Goal: Task Accomplishment & Management: Manage account settings

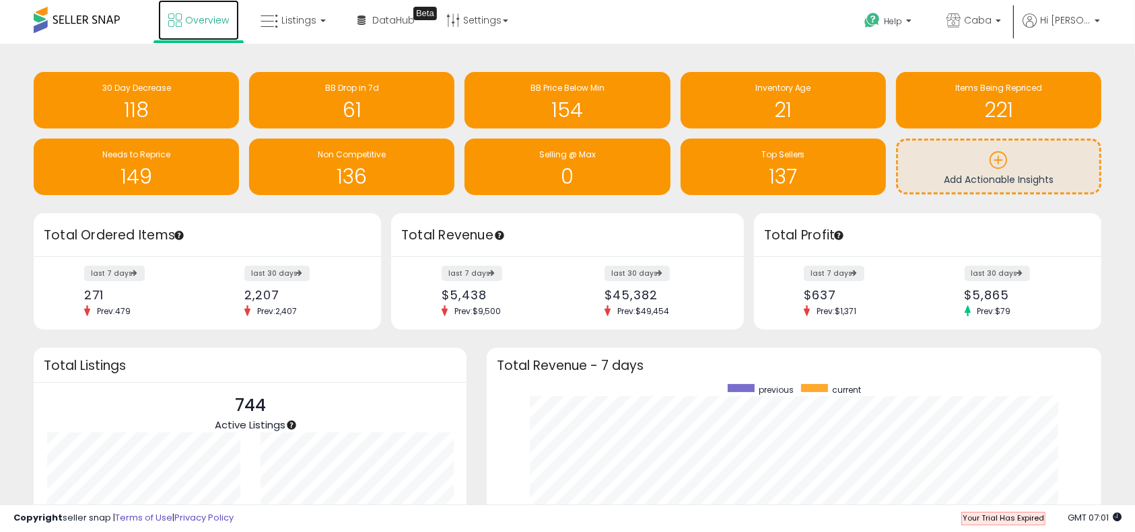
click at [196, 32] on link "Overview" at bounding box center [198, 20] width 81 height 40
click at [289, 13] on span "Listings" at bounding box center [298, 19] width 35 height 13
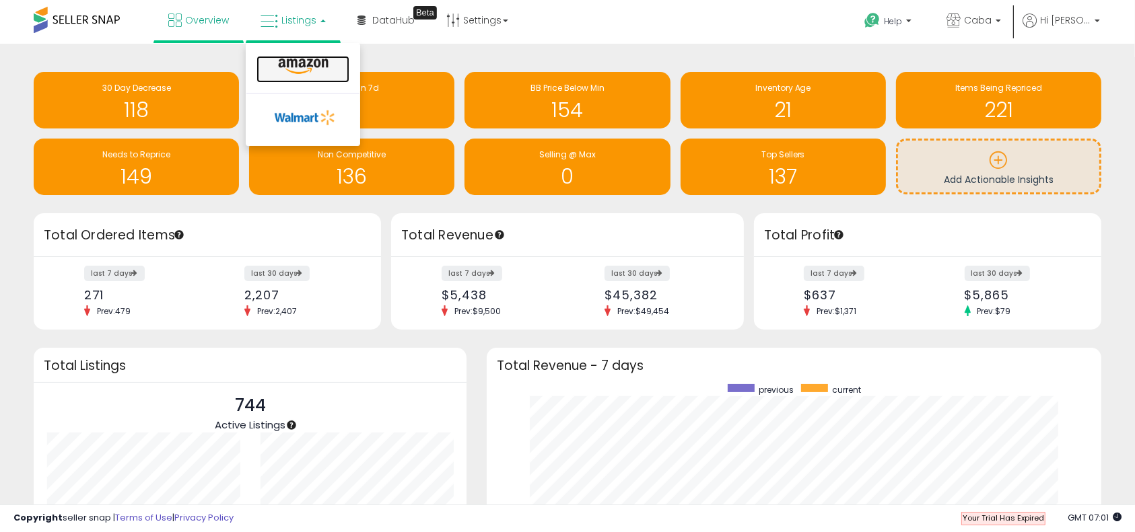
click at [289, 69] on icon at bounding box center [303, 66] width 59 height 17
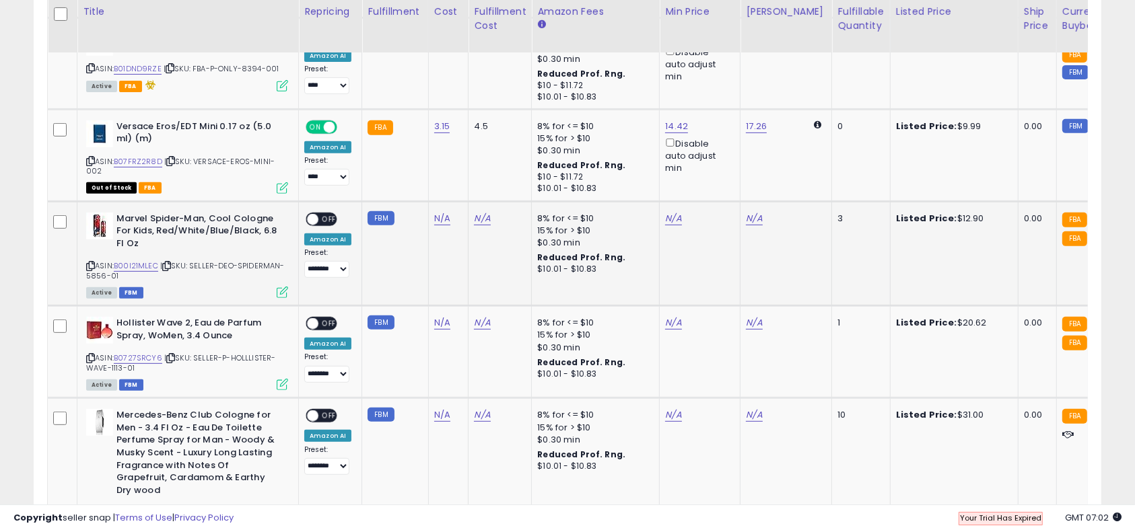
click at [318, 215] on div "ON OFF" at bounding box center [307, 218] width 32 height 11
click at [309, 223] on div "ON OFF" at bounding box center [307, 218] width 32 height 11
click at [312, 218] on span at bounding box center [312, 218] width 11 height 11
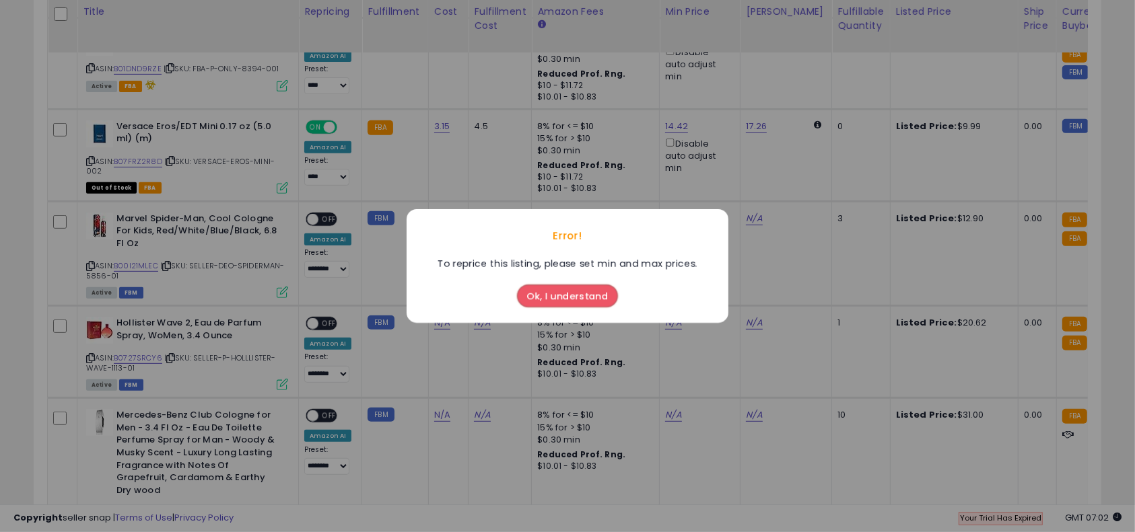
click at [831, 285] on div "Error! To reprice this listing, please set min and max prices. Ok, I understand" at bounding box center [567, 266] width 1135 height 532
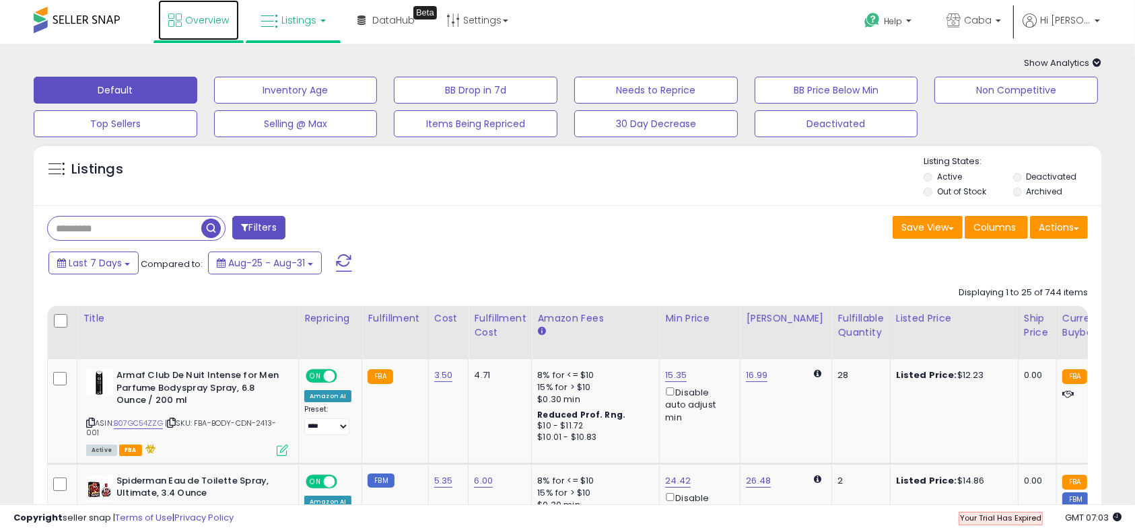
click at [198, 26] on span "Overview" at bounding box center [207, 19] width 44 height 13
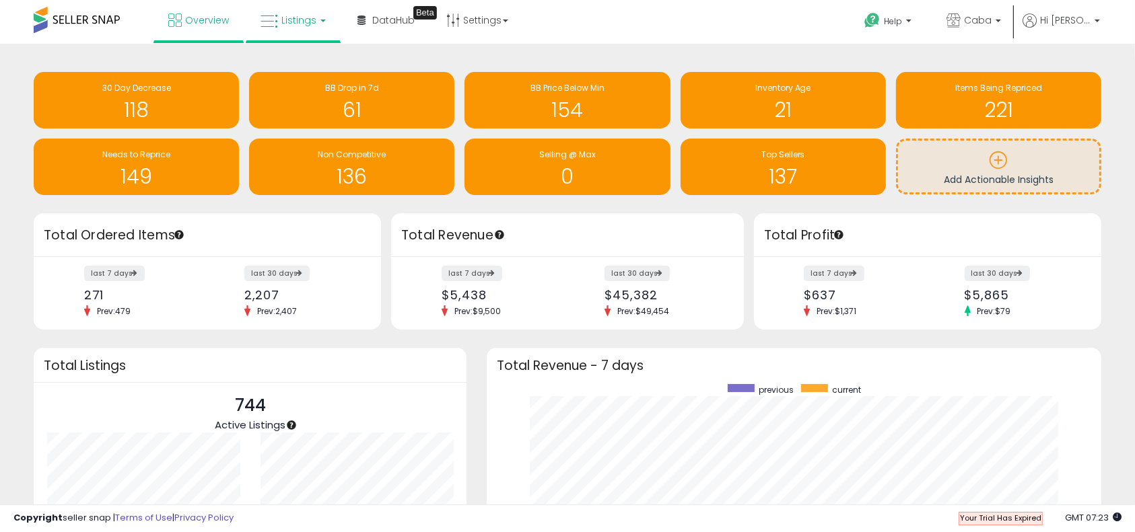
click at [285, 20] on span "Listings" at bounding box center [298, 19] width 35 height 13
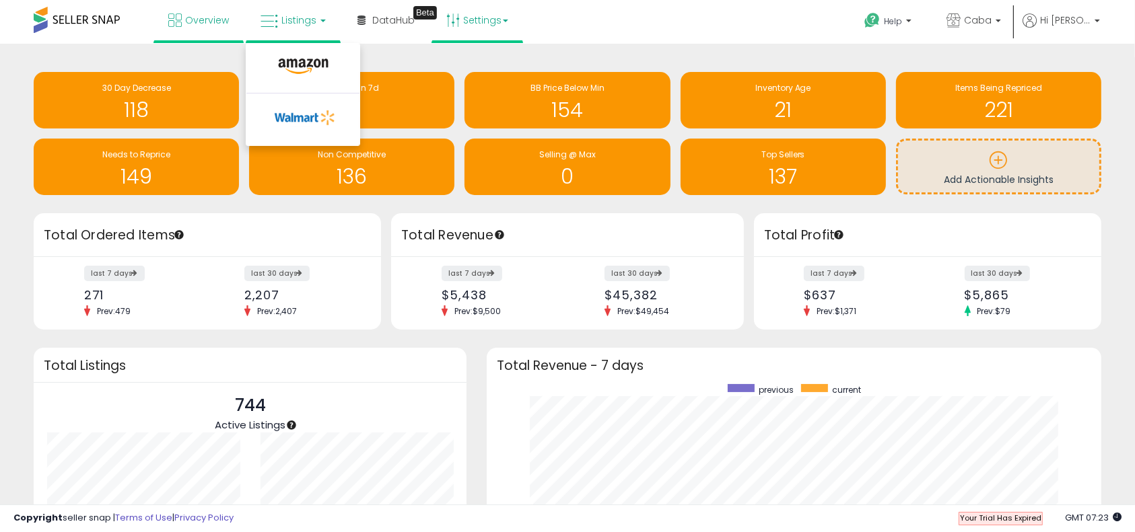
click at [474, 14] on link "Settings" at bounding box center [477, 20] width 82 height 40
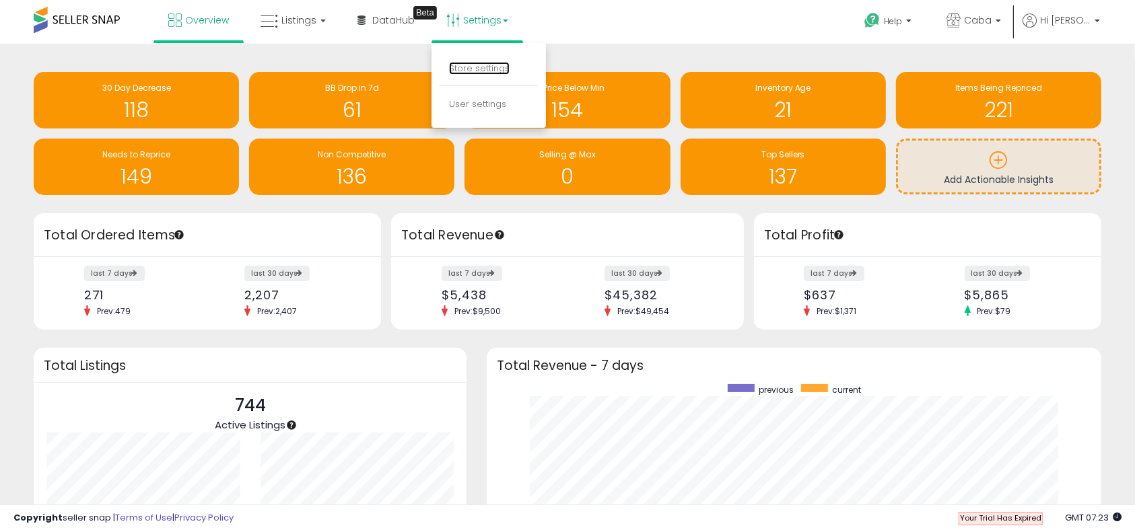
click at [482, 70] on link "Store settings" at bounding box center [479, 68] width 61 height 13
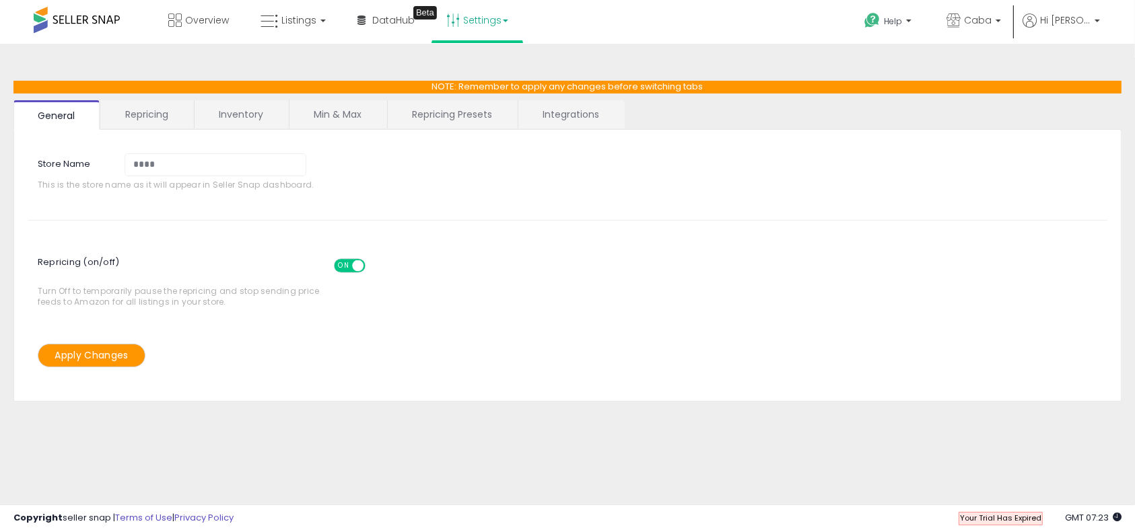
click at [151, 110] on link "Repricing" at bounding box center [147, 114] width 92 height 28
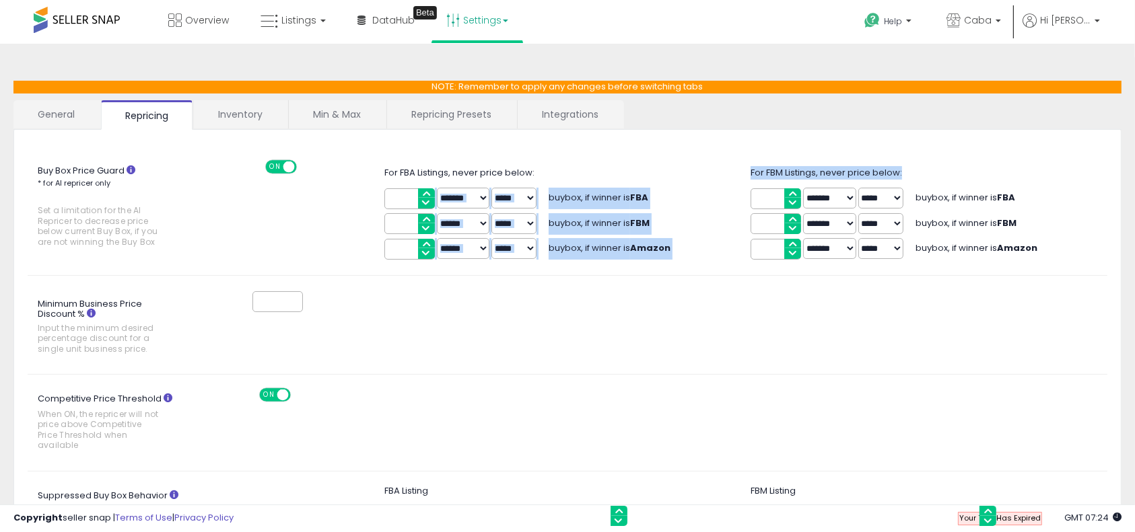
drag, startPoint x: 748, startPoint y: 166, endPoint x: 969, endPoint y: 175, distance: 220.9
click at [969, 175] on div "Buy Box Price Guard * for AI repricer only Set a limitation for the AI Repricer…" at bounding box center [567, 211] width 1100 height 102
click at [969, 175] on div "For FBM Listings, never price below:" at bounding box center [933, 173] width 367 height 13
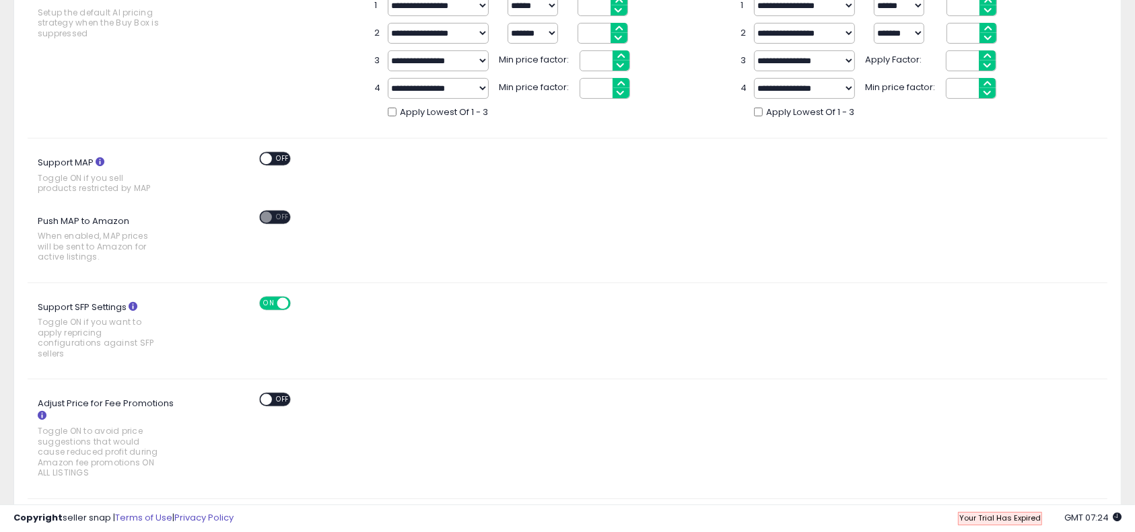
scroll to position [538, 0]
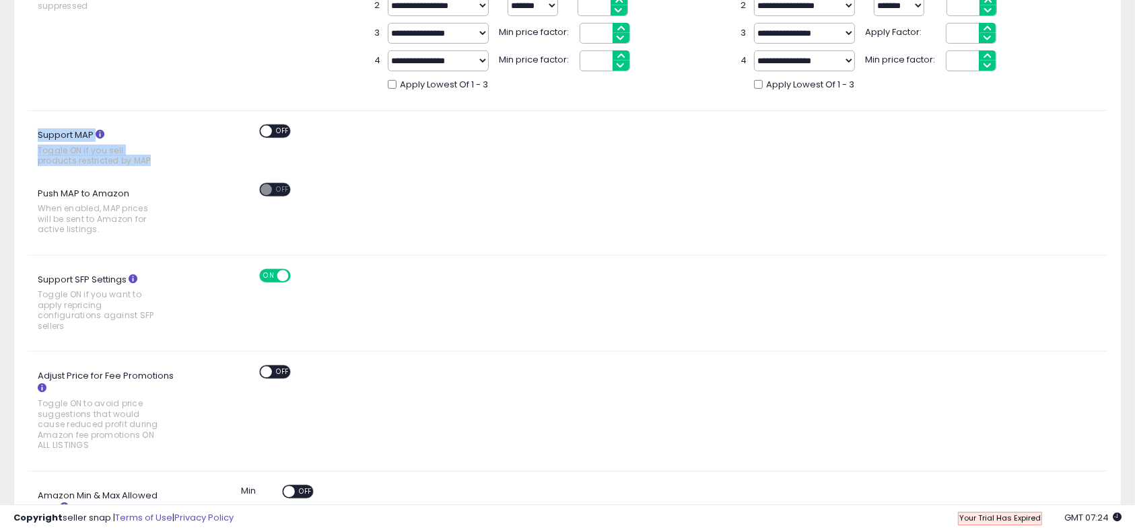
drag, startPoint x: 154, startPoint y: 159, endPoint x: 36, endPoint y: 127, distance: 121.9
click at [36, 127] on label "Support MAP Toggle ON if you sell products restricted by MAP" at bounding box center [109, 148] width 163 height 48
click at [98, 133] on icon at bounding box center [100, 134] width 9 height 9
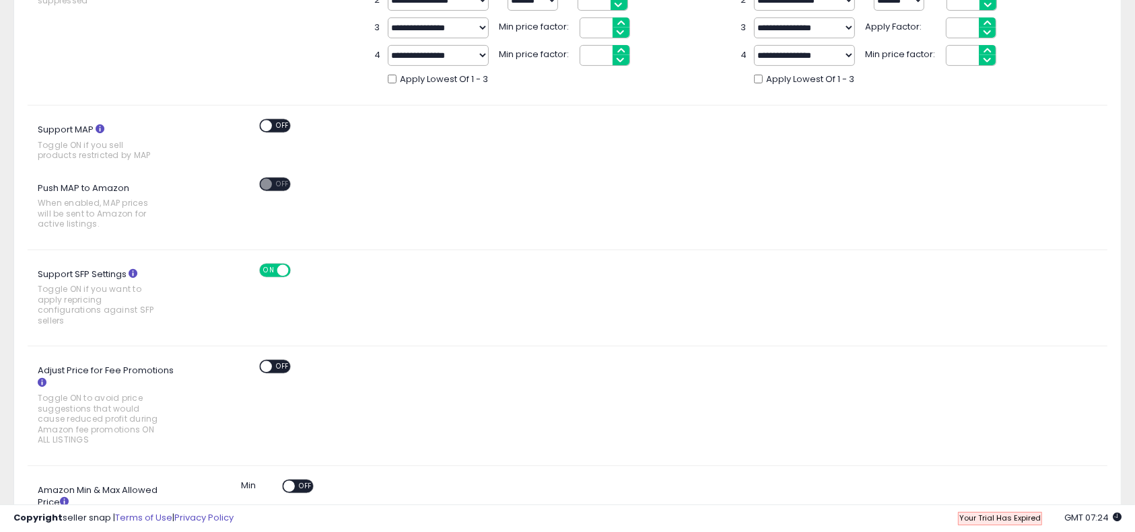
scroll to position [714, 0]
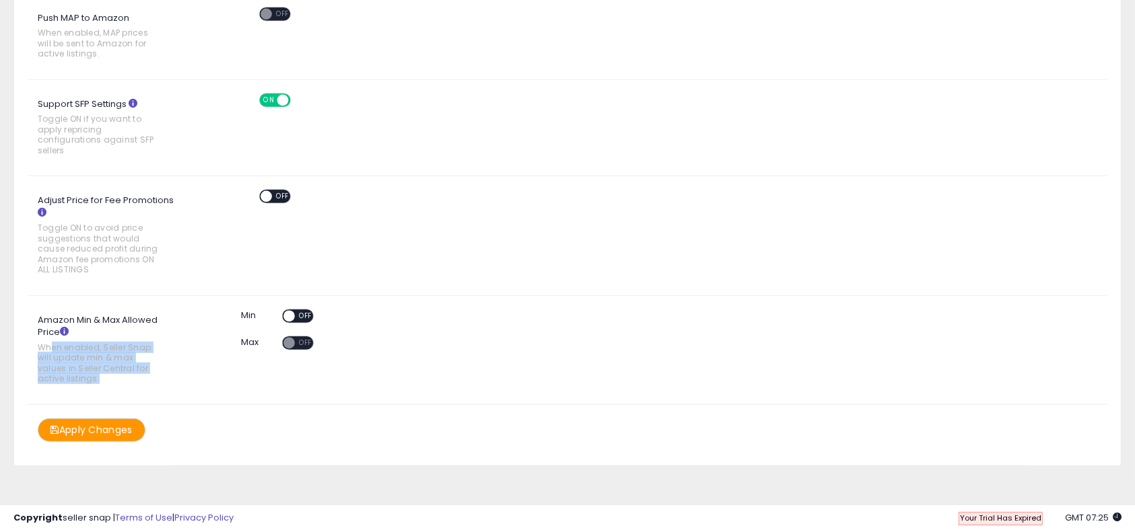
drag, startPoint x: 52, startPoint y: 343, endPoint x: 118, endPoint y: 377, distance: 75.2
click at [118, 377] on span "When enabled, Seller Snap will update min & max values in Seller Central for ac…" at bounding box center [98, 364] width 121 height 42
click at [60, 329] on icon at bounding box center [64, 331] width 9 height 9
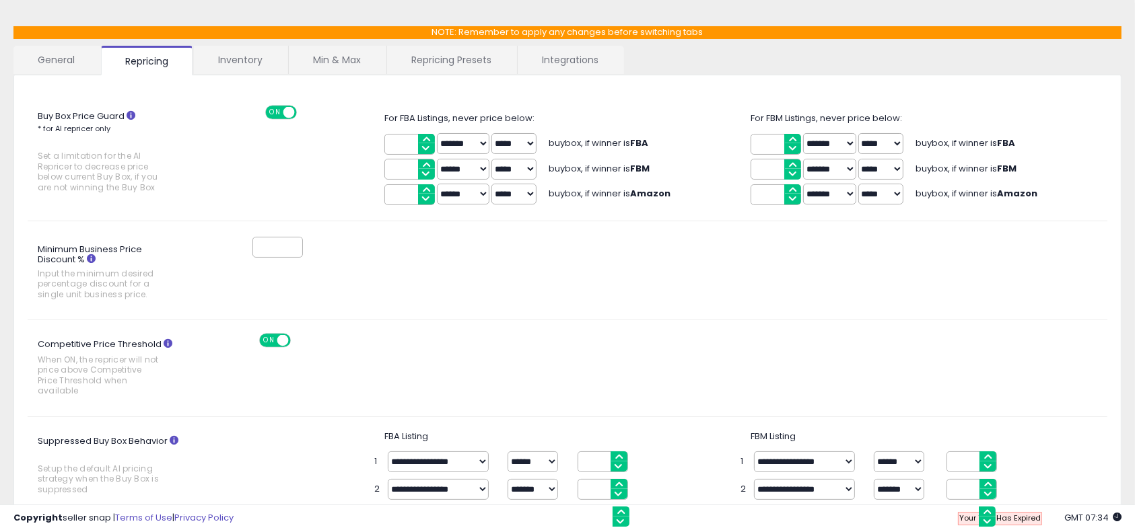
scroll to position [0, 0]
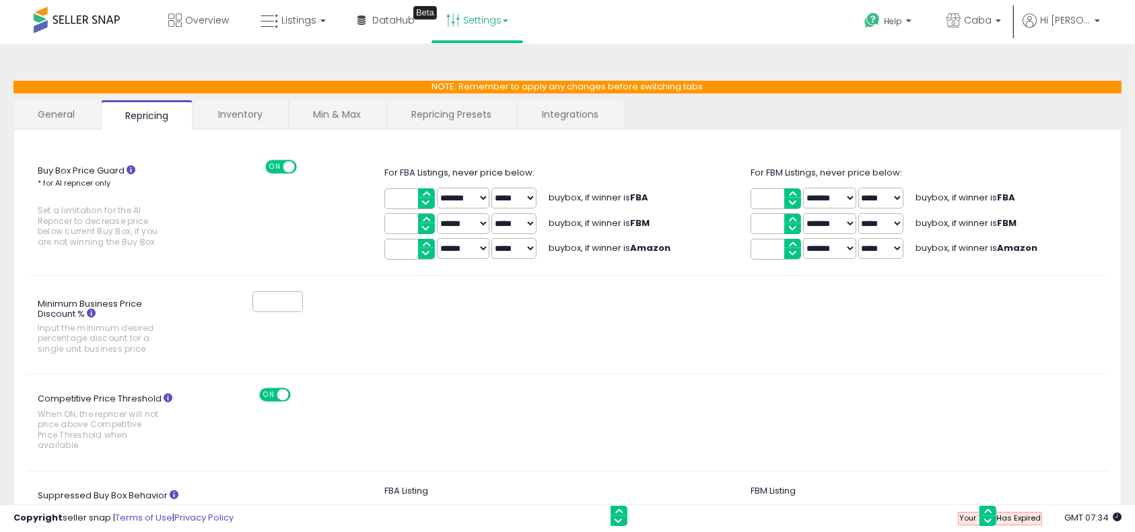
click at [253, 122] on link "Inventory" at bounding box center [240, 114] width 93 height 28
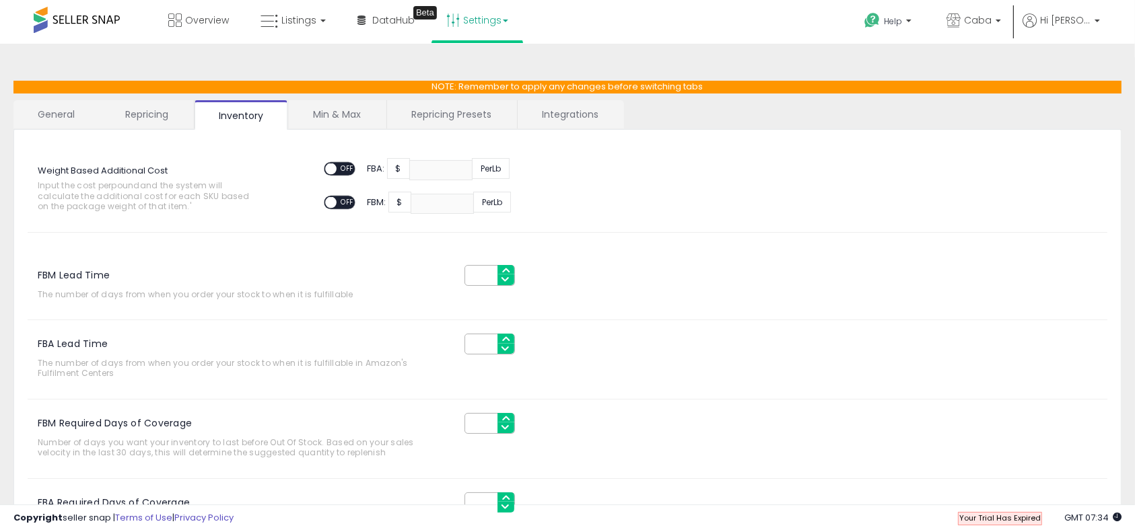
click at [324, 106] on link "Min & Max" at bounding box center [337, 114] width 96 height 28
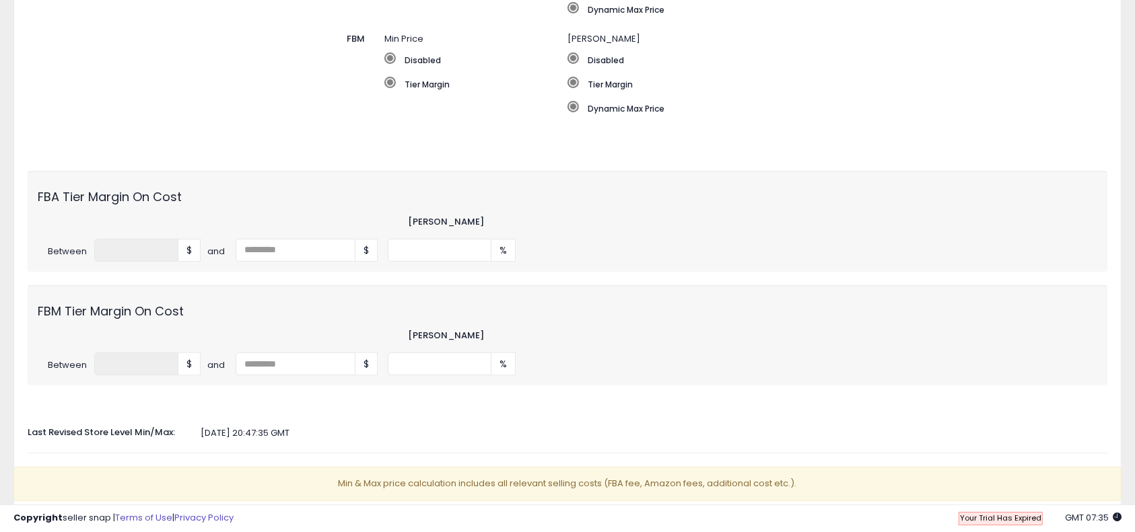
scroll to position [448, 0]
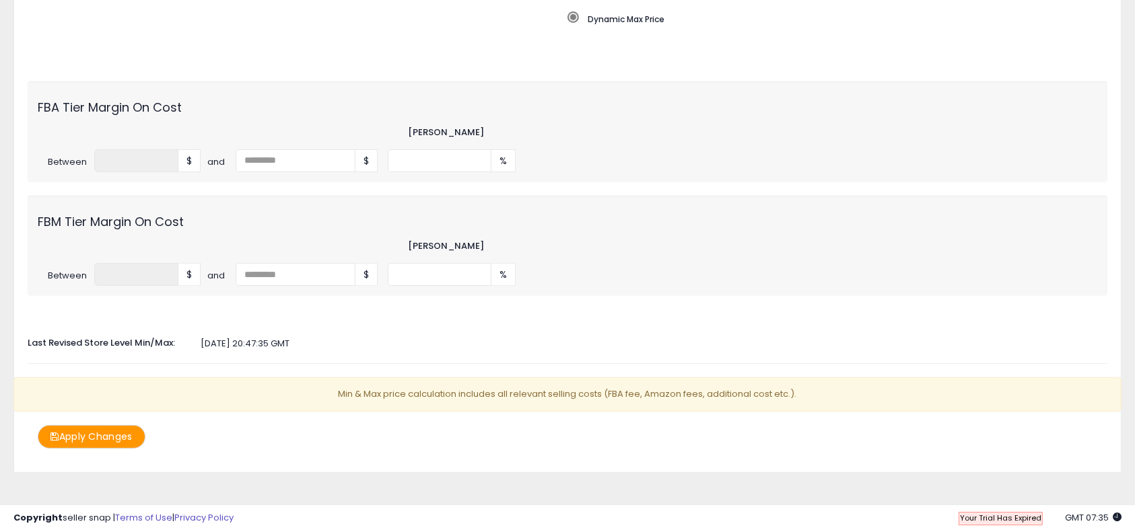
click at [622, 179] on div "FBA Tier Margin On Cost Min Margin Between * $ and $ ** %" at bounding box center [567, 131] width 1079 height 100
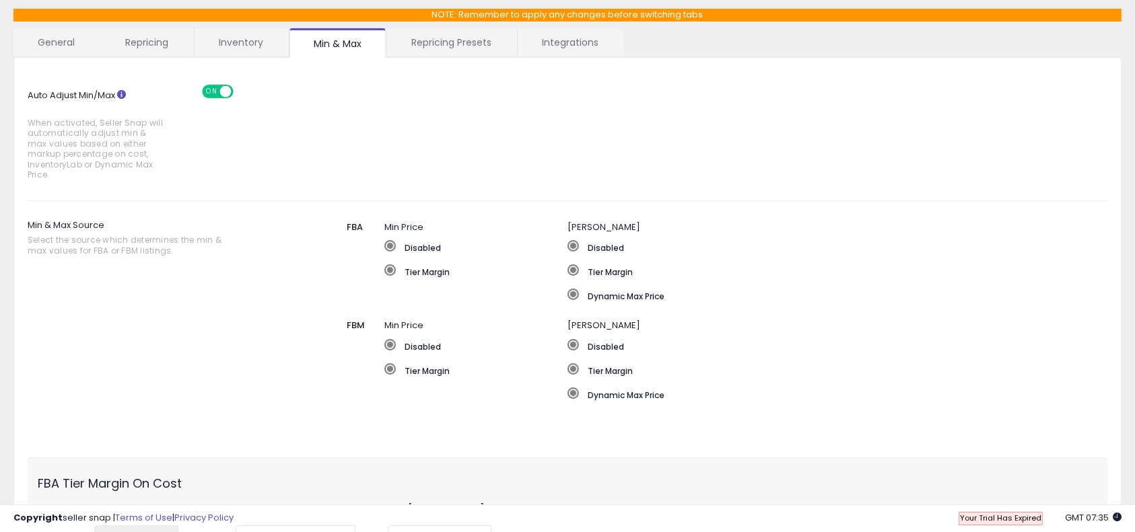
scroll to position [0, 0]
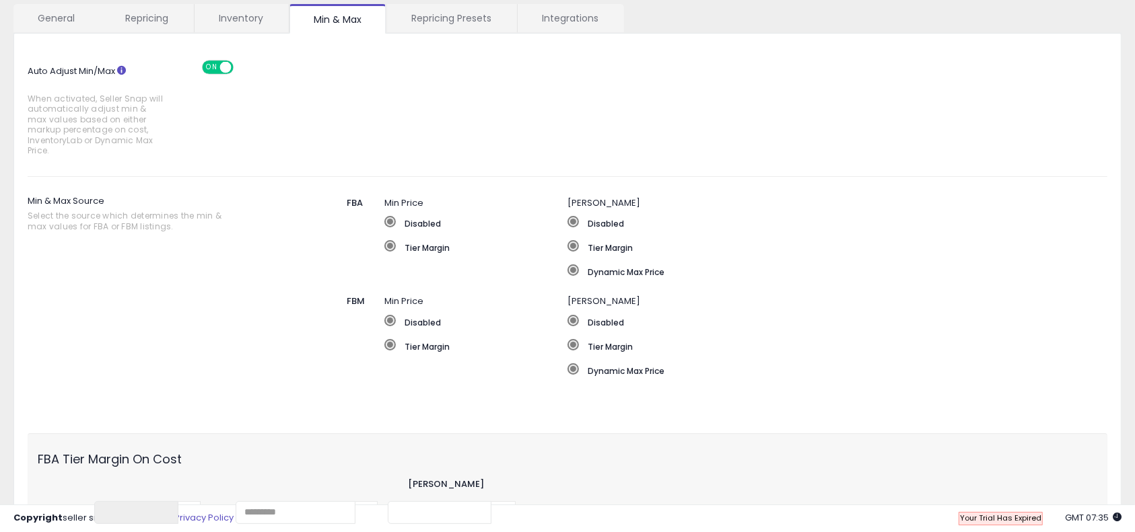
click at [877, 353] on div "Disabled Tier Margin Dynamic Max Price" at bounding box center [750, 351] width 367 height 73
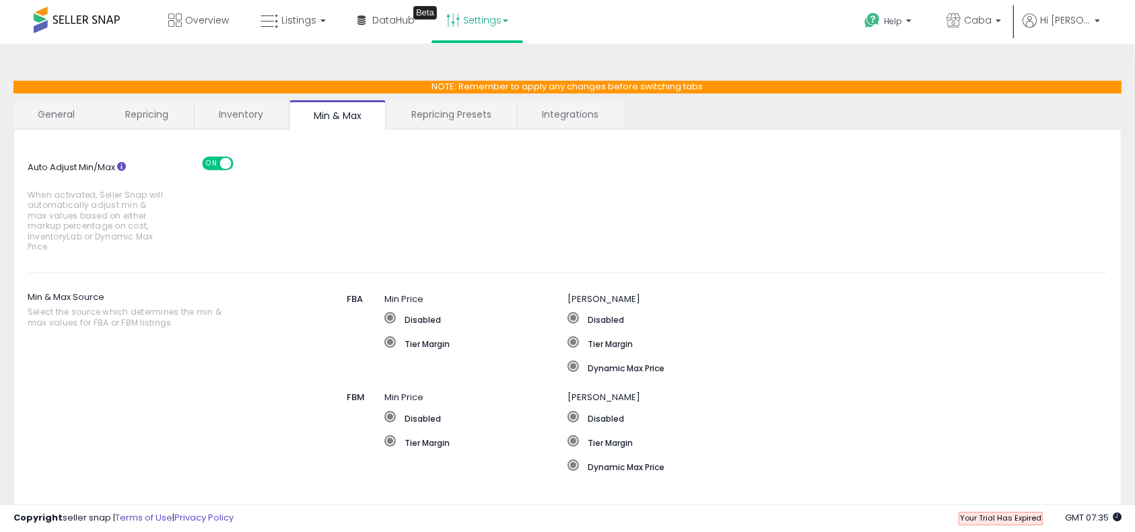
click at [877, 353] on div "Disabled Tier Margin Dynamic Max Price" at bounding box center [796, 348] width 458 height 73
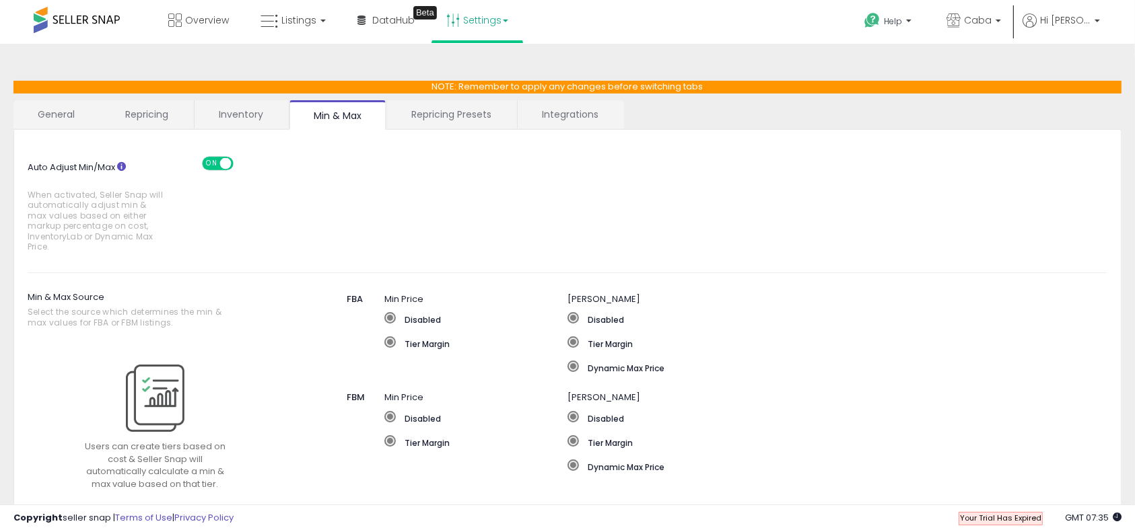
click at [877, 353] on div "Disabled Tier Margin Dynamic Max Price" at bounding box center [796, 348] width 458 height 73
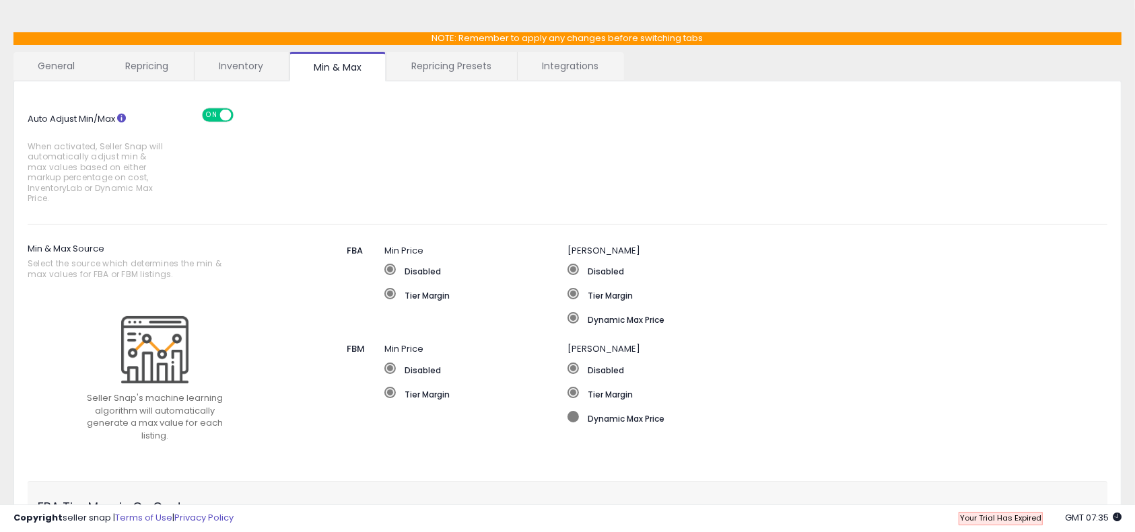
scroll to position [89, 0]
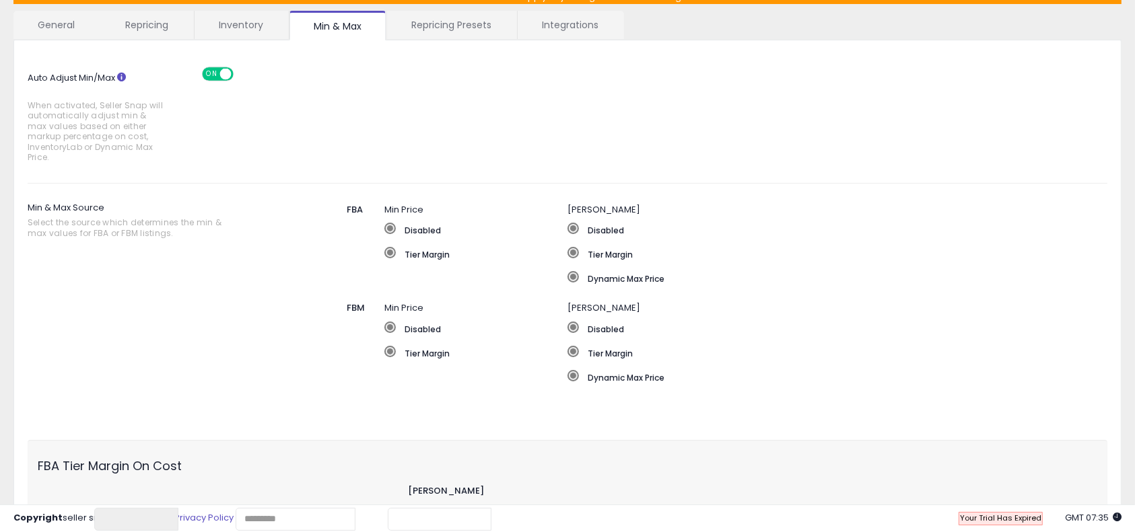
click at [867, 384] on div "Disabled Tier Margin Dynamic Max Price" at bounding box center [750, 358] width 367 height 73
